Goal: Task Accomplishment & Management: Use online tool/utility

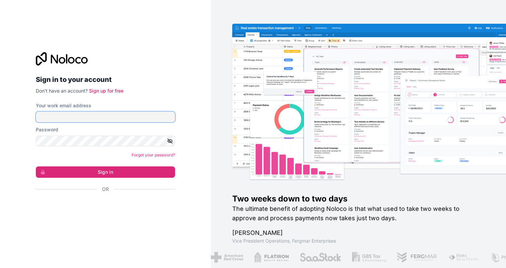
click at [94, 116] on input "Your work email address" at bounding box center [105, 117] width 139 height 11
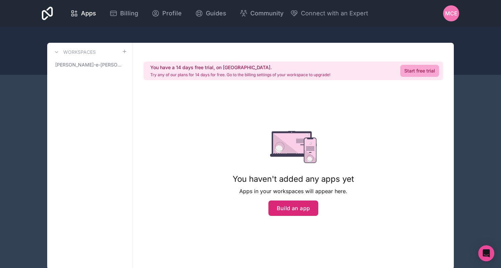
click at [281, 208] on button "Build an app" at bounding box center [293, 208] width 50 height 15
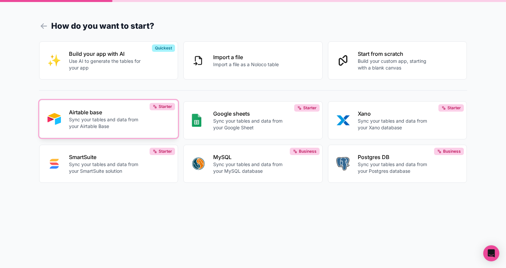
click at [114, 111] on p "Airtable base" at bounding box center [106, 112] width 74 height 8
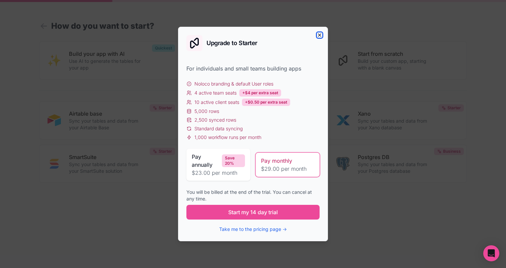
click at [321, 36] on icon "button" at bounding box center [319, 34] width 5 height 5
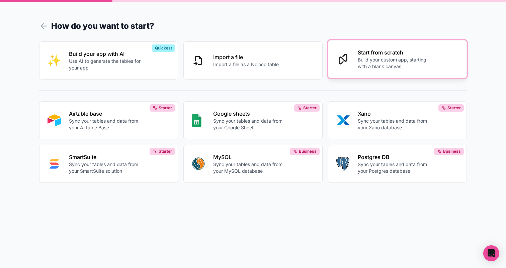
click at [381, 69] on p "Build your custom app, starting with a blank canvas" at bounding box center [395, 63] width 74 height 13
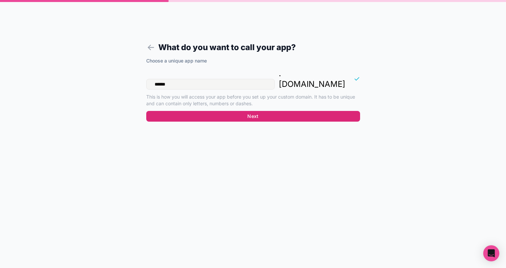
click at [297, 111] on button "Next" at bounding box center [253, 116] width 214 height 11
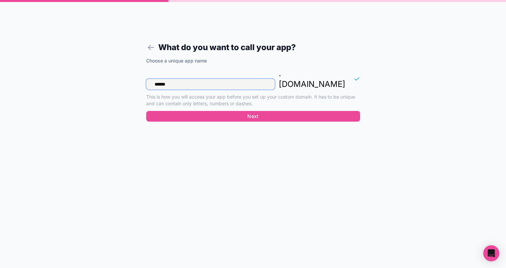
click at [265, 79] on input "******" at bounding box center [210, 84] width 128 height 11
